Goal: Navigation & Orientation: Go to known website

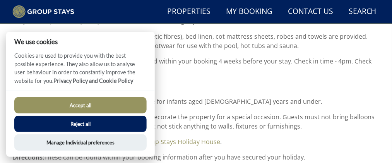
scroll to position [314, 0]
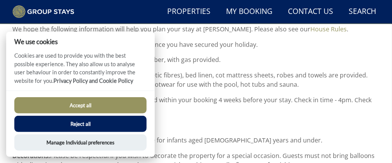
drag, startPoint x: 85, startPoint y: 106, endPoint x: 162, endPoint y: 72, distance: 84.2
click at [85, 106] on button "Accept all" at bounding box center [80, 105] width 132 height 16
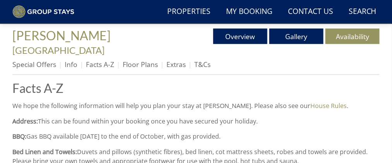
scroll to position [122, 0]
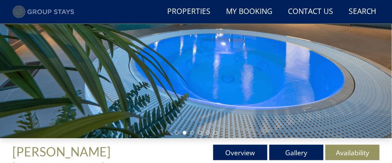
click at [50, 12] on img at bounding box center [43, 11] width 62 height 13
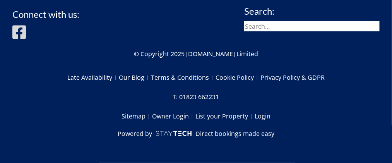
scroll to position [869, 0]
